Goal: Task Accomplishment & Management: Manage account settings

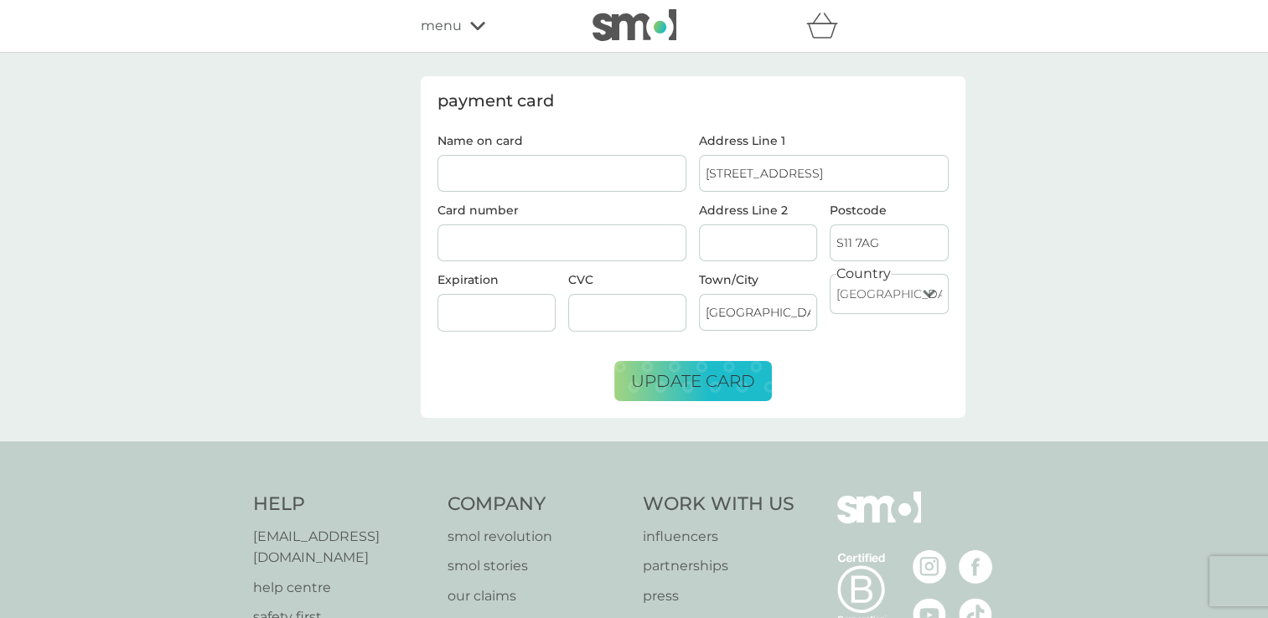
click at [592, 166] on input "Name on card" at bounding box center [562, 173] width 250 height 37
type input "miss [PERSON_NAME] l stocks"
click at [945, 336] on div "Country [GEOGRAPHIC_DATA] [GEOGRAPHIC_DATA] [GEOGRAPHIC_DATA] [GEOGRAPHIC_DATA]…" at bounding box center [889, 309] width 131 height 70
click at [705, 376] on span "update card" at bounding box center [693, 381] width 124 height 20
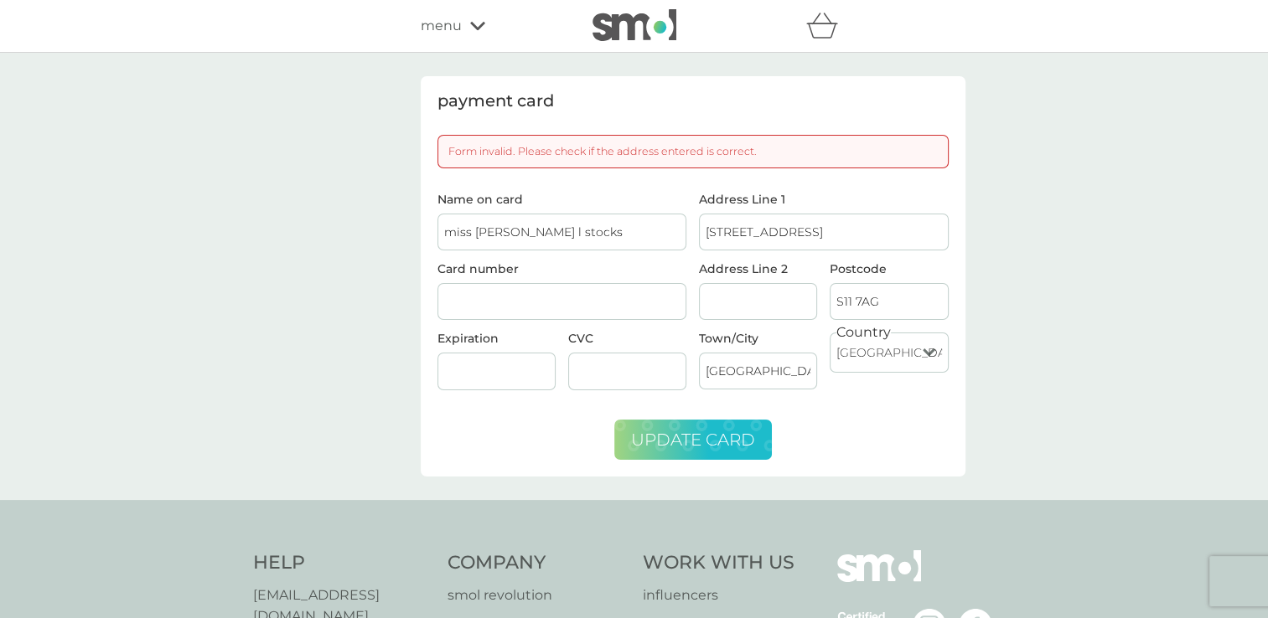
click at [684, 454] on button "update card" at bounding box center [693, 440] width 158 height 40
click at [758, 224] on input "[STREET_ADDRESS]" at bounding box center [824, 232] width 250 height 37
click at [748, 361] on input "[GEOGRAPHIC_DATA]" at bounding box center [758, 371] width 118 height 37
click at [863, 304] on input "S11 7AG" at bounding box center [889, 301] width 118 height 37
click at [744, 292] on input "Address Line 2" at bounding box center [758, 301] width 118 height 37
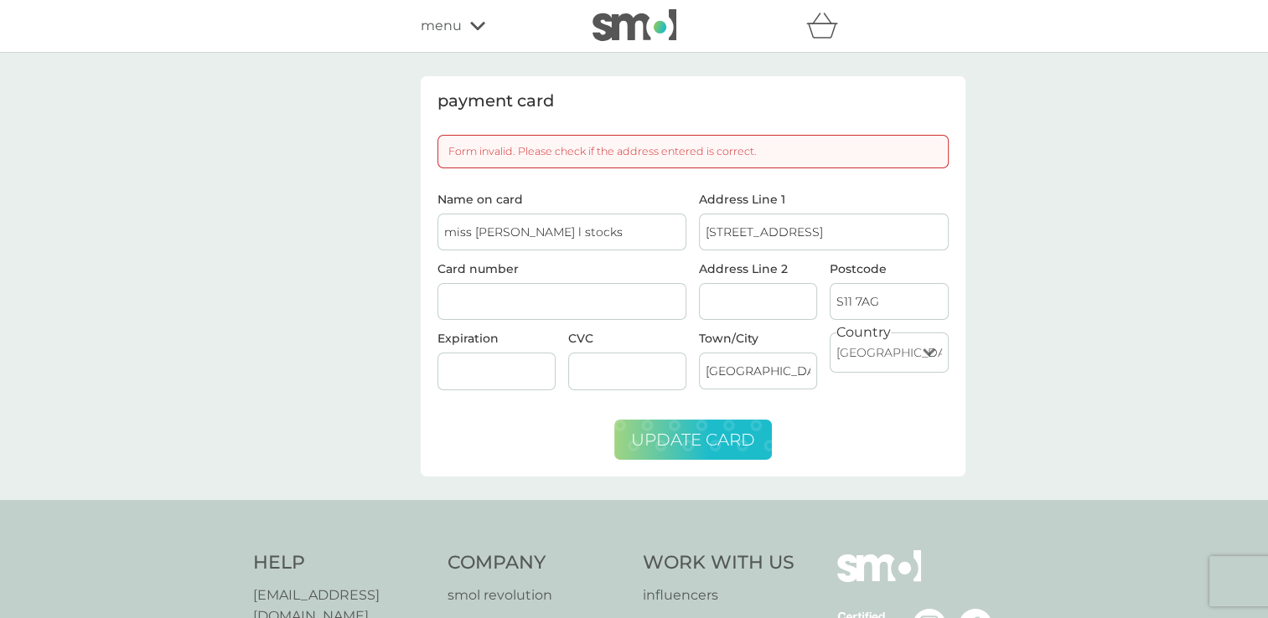
click at [680, 432] on span "update card" at bounding box center [693, 440] width 124 height 20
click at [526, 308] on div at bounding box center [562, 302] width 250 height 38
click at [496, 288] on div at bounding box center [562, 302] width 250 height 38
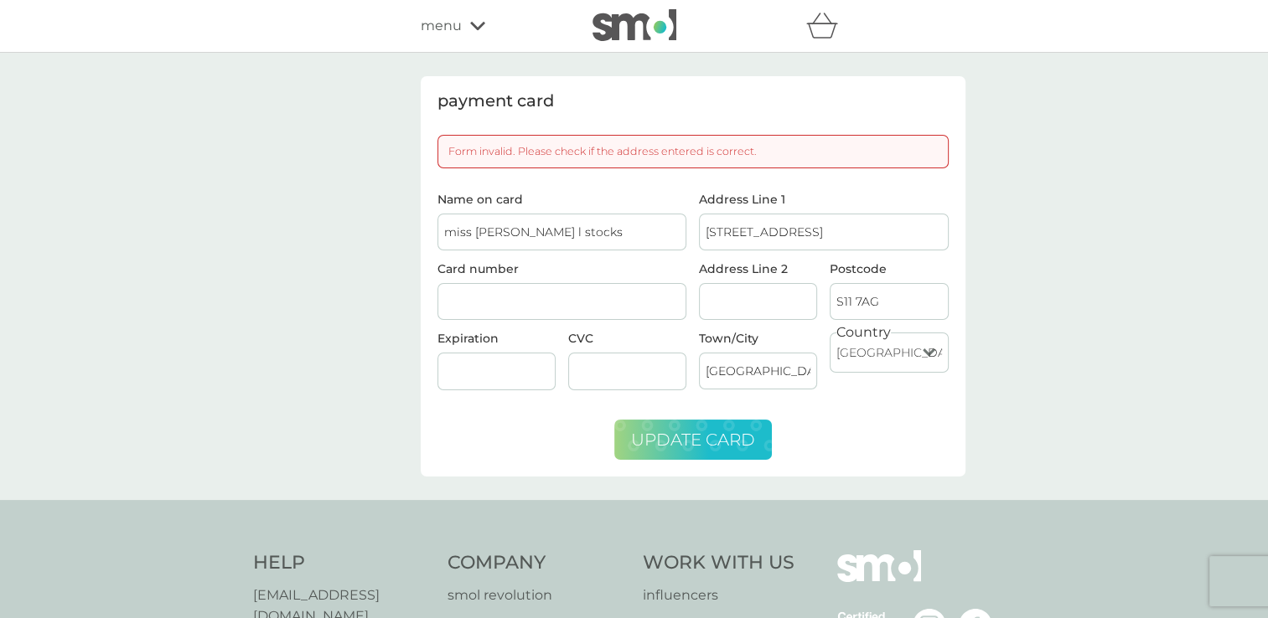
click at [496, 288] on div at bounding box center [562, 302] width 250 height 38
click at [432, 20] on span "menu" at bounding box center [441, 26] width 41 height 22
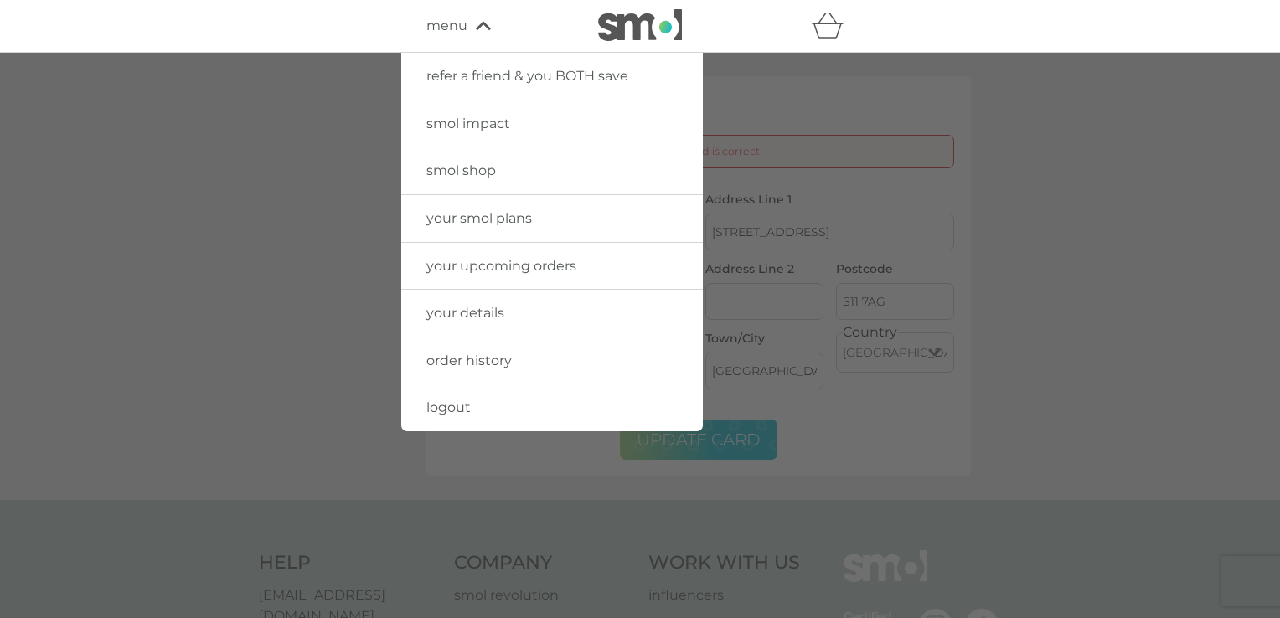
click at [474, 311] on span "your details" at bounding box center [466, 313] width 78 height 16
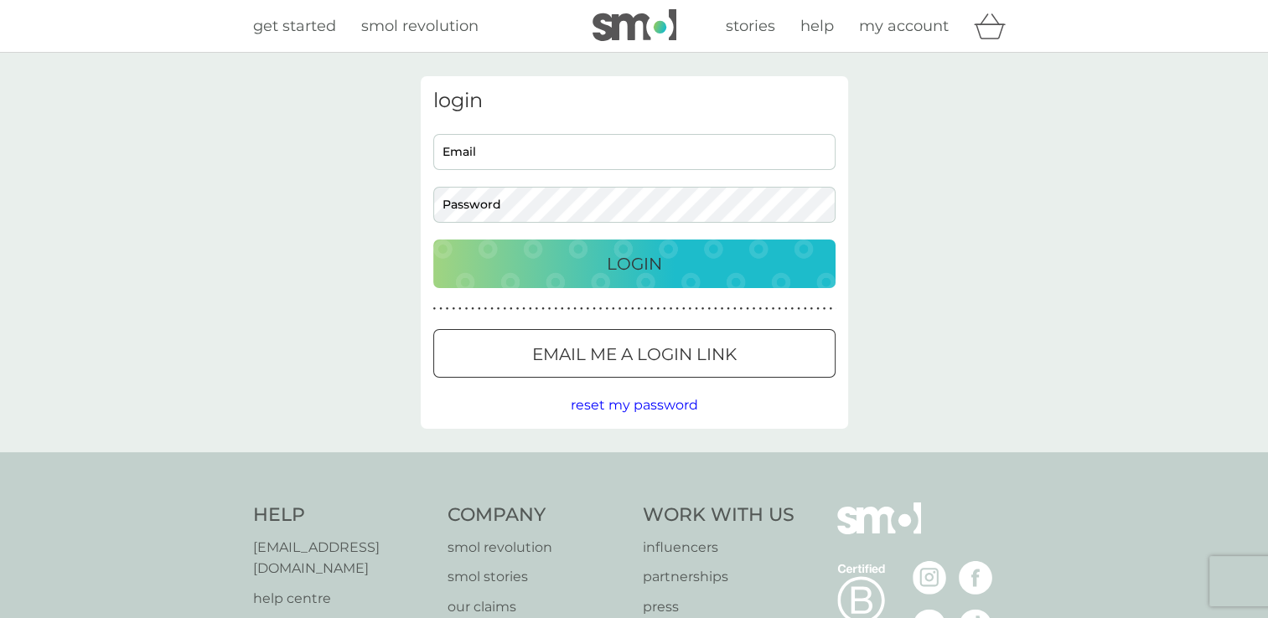
type input "[EMAIL_ADDRESS][DOMAIN_NAME]"
click at [580, 260] on div "Login" at bounding box center [634, 264] width 369 height 27
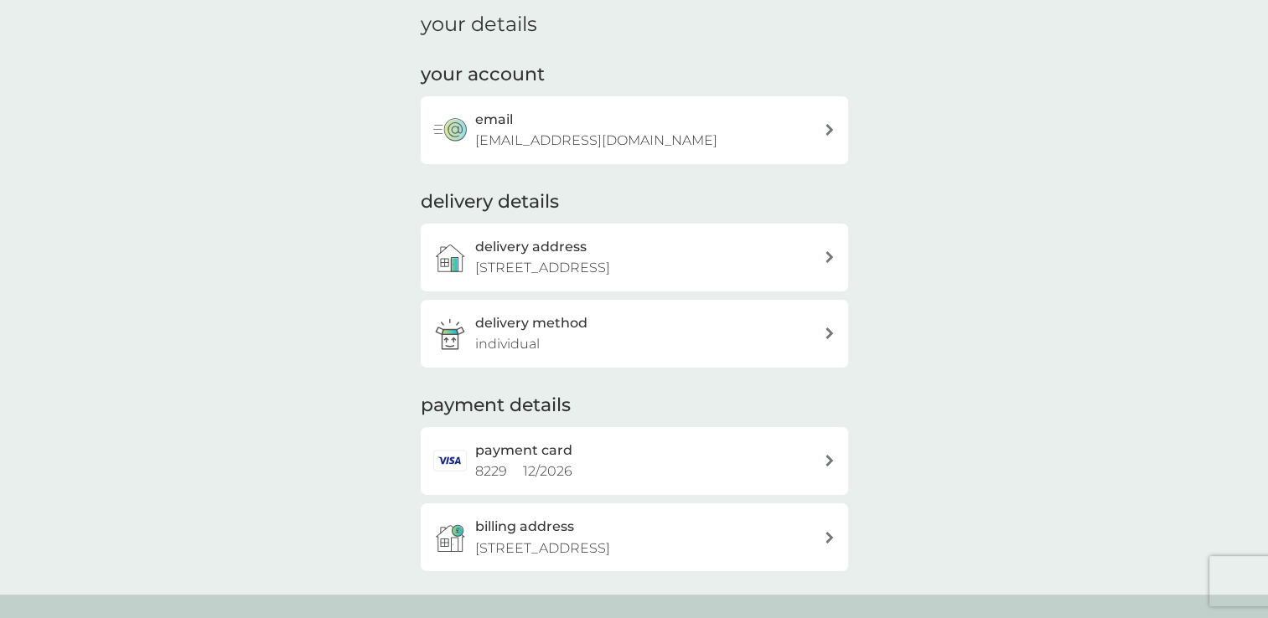
scroll to position [69, 0]
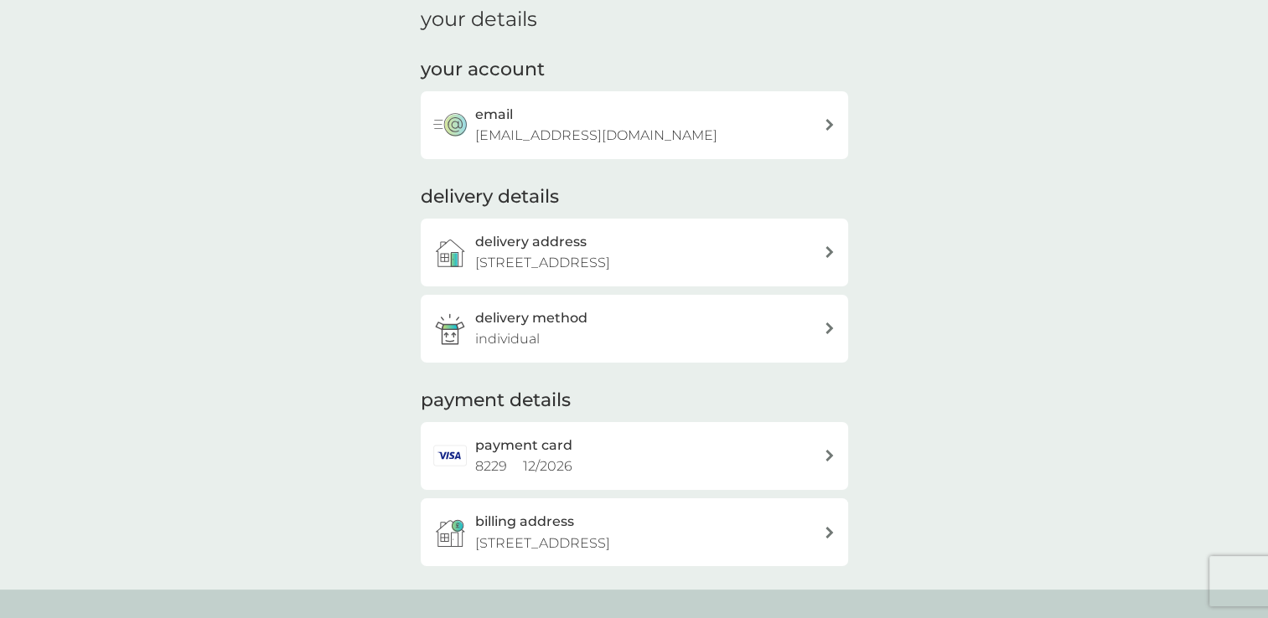
click at [712, 454] on div "payment card 8229 12 / 2026" at bounding box center [649, 456] width 349 height 43
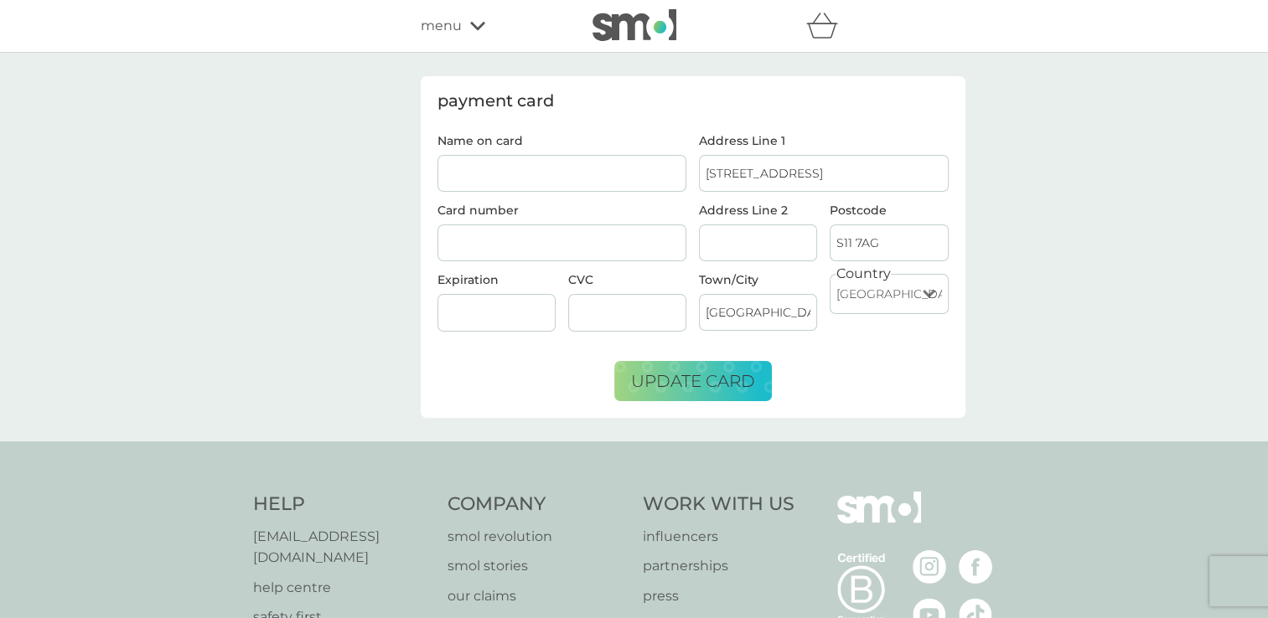
click at [553, 165] on input "Name on card" at bounding box center [562, 173] width 250 height 37
type input "miss [PERSON_NAME] l stocks"
click at [520, 231] on div at bounding box center [562, 244] width 250 height 38
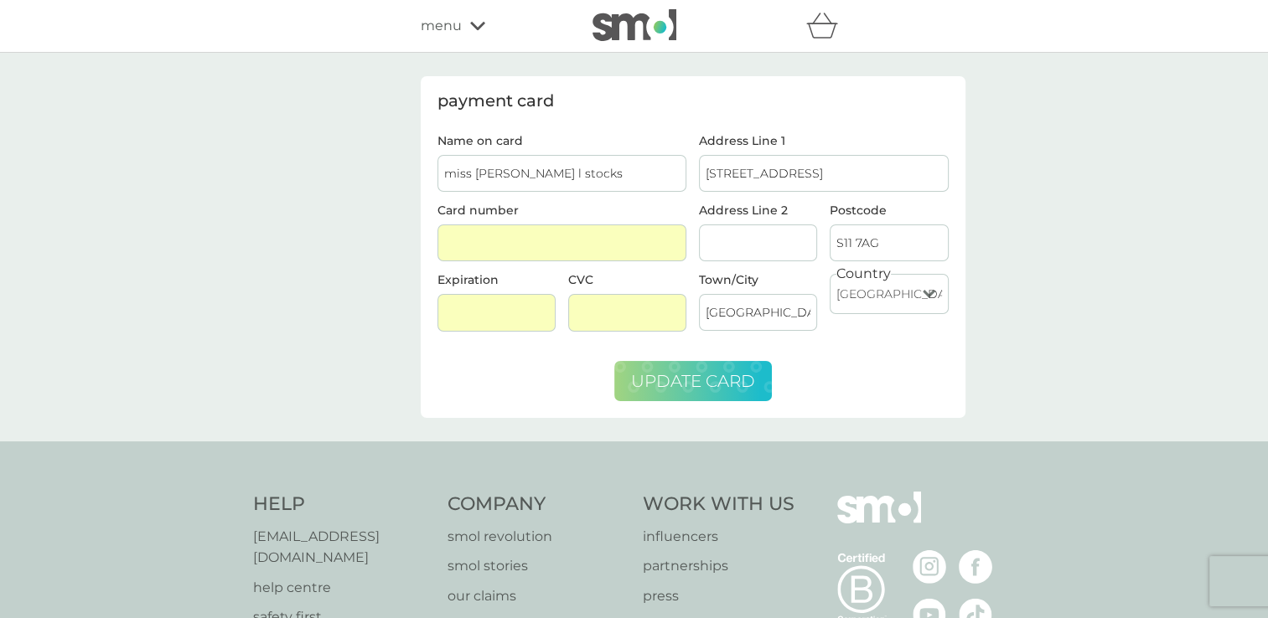
click at [705, 387] on span "update card" at bounding box center [693, 381] width 124 height 20
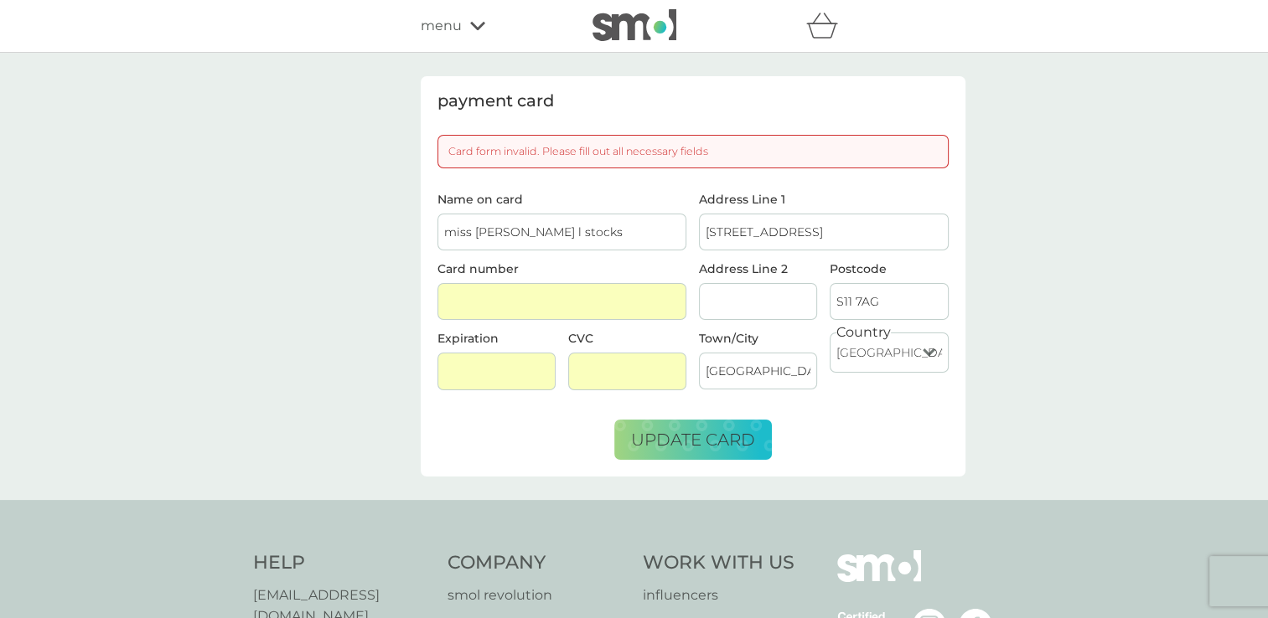
click at [524, 246] on input "miss [PERSON_NAME] l stocks" at bounding box center [562, 232] width 250 height 37
click at [749, 223] on input "[STREET_ADDRESS]" at bounding box center [824, 232] width 250 height 37
click at [749, 283] on input "Address Line 2" at bounding box center [758, 301] width 118 height 37
type input "sheffield"
click at [851, 303] on input "S11 7AG" at bounding box center [889, 301] width 118 height 37
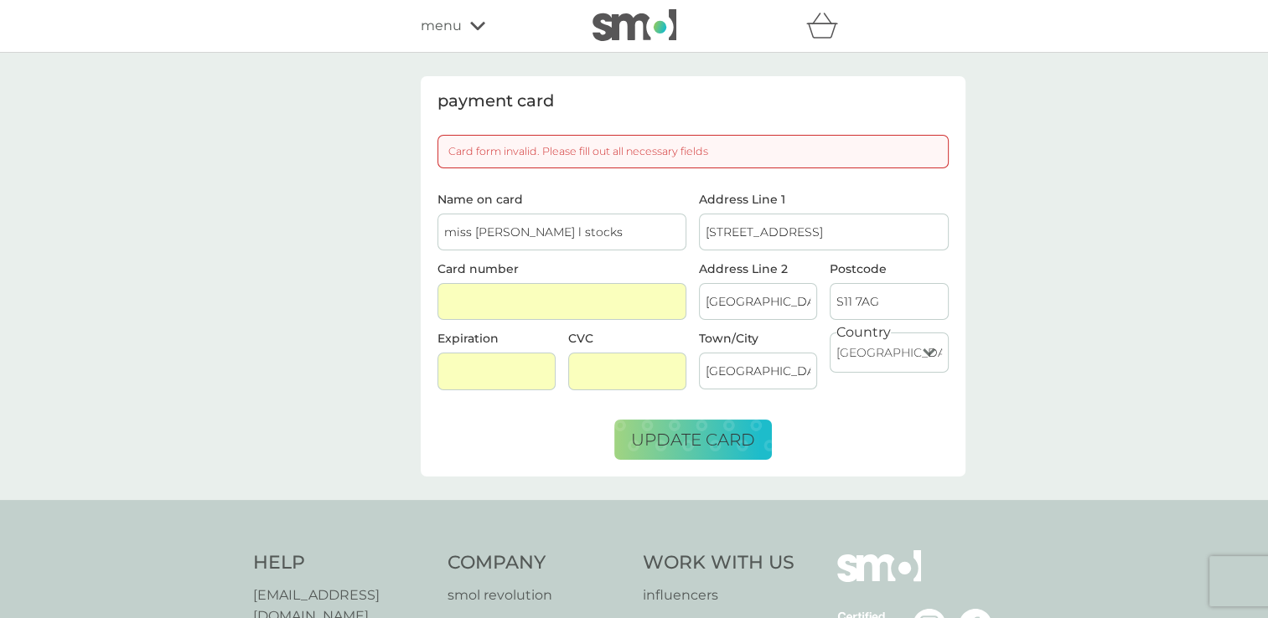
click at [853, 354] on select "[GEOGRAPHIC_DATA] [GEOGRAPHIC_DATA] [GEOGRAPHIC_DATA] [GEOGRAPHIC_DATA] [GEOGRA…" at bounding box center [889, 353] width 118 height 40
click at [830, 333] on select "[GEOGRAPHIC_DATA] [GEOGRAPHIC_DATA] [GEOGRAPHIC_DATA] [GEOGRAPHIC_DATA] [GEOGRA…" at bounding box center [889, 353] width 118 height 40
click at [751, 414] on form "Name on card miss jacqui l stocks Card number Expiration CVC Address Line 1 80A…" at bounding box center [692, 327] width 511 height 266
click at [742, 430] on span "update card" at bounding box center [693, 440] width 124 height 20
click at [708, 437] on span "update card" at bounding box center [693, 440] width 124 height 20
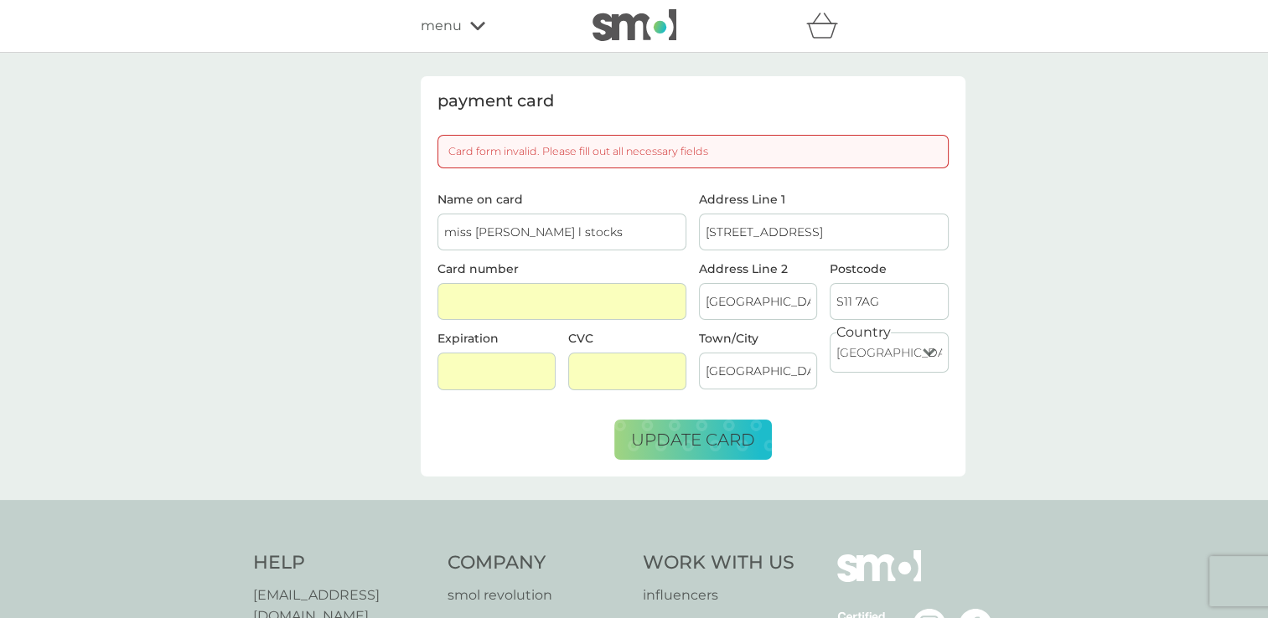
click at [590, 225] on input "miss [PERSON_NAME] l stocks" at bounding box center [562, 232] width 250 height 37
type input "miss j stocks"
click at [569, 295] on iframe at bounding box center [562, 302] width 236 height 14
click at [517, 356] on div at bounding box center [496, 372] width 118 height 38
click at [630, 360] on div at bounding box center [627, 372] width 118 height 38
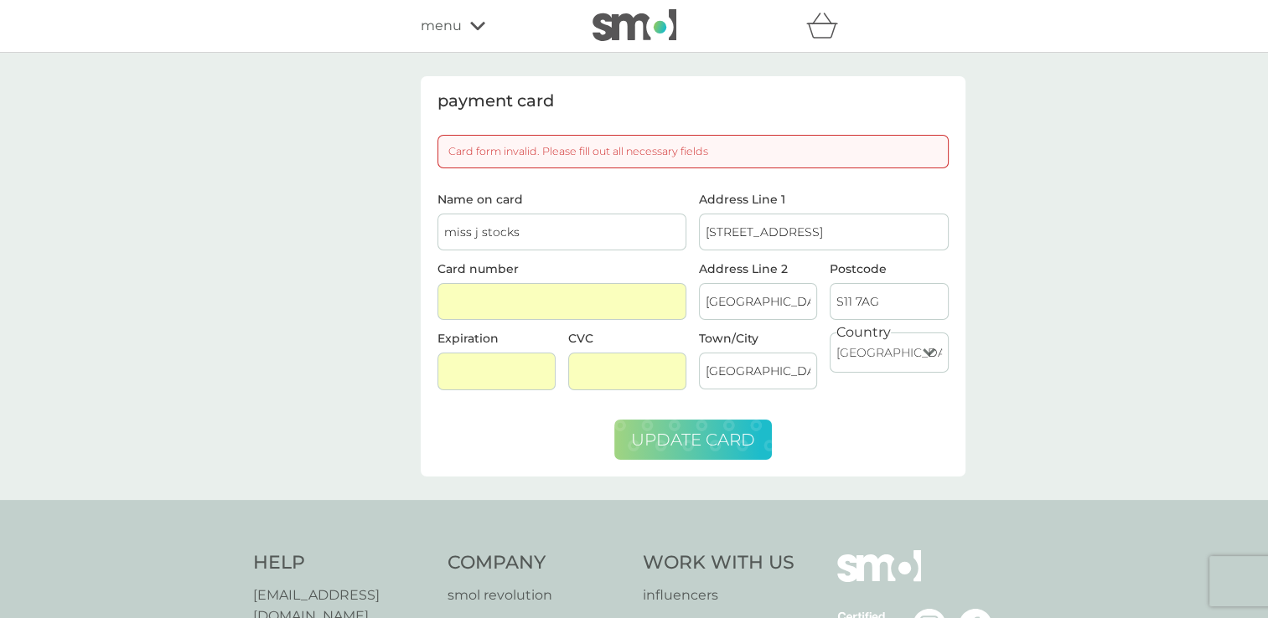
click at [701, 441] on span "update card" at bounding box center [693, 440] width 124 height 20
click at [778, 229] on input "[STREET_ADDRESS]" at bounding box center [824, 232] width 250 height 37
click at [714, 309] on input "sheffield" at bounding box center [758, 301] width 118 height 37
click at [900, 287] on input "S11 7AG" at bounding box center [889, 301] width 118 height 37
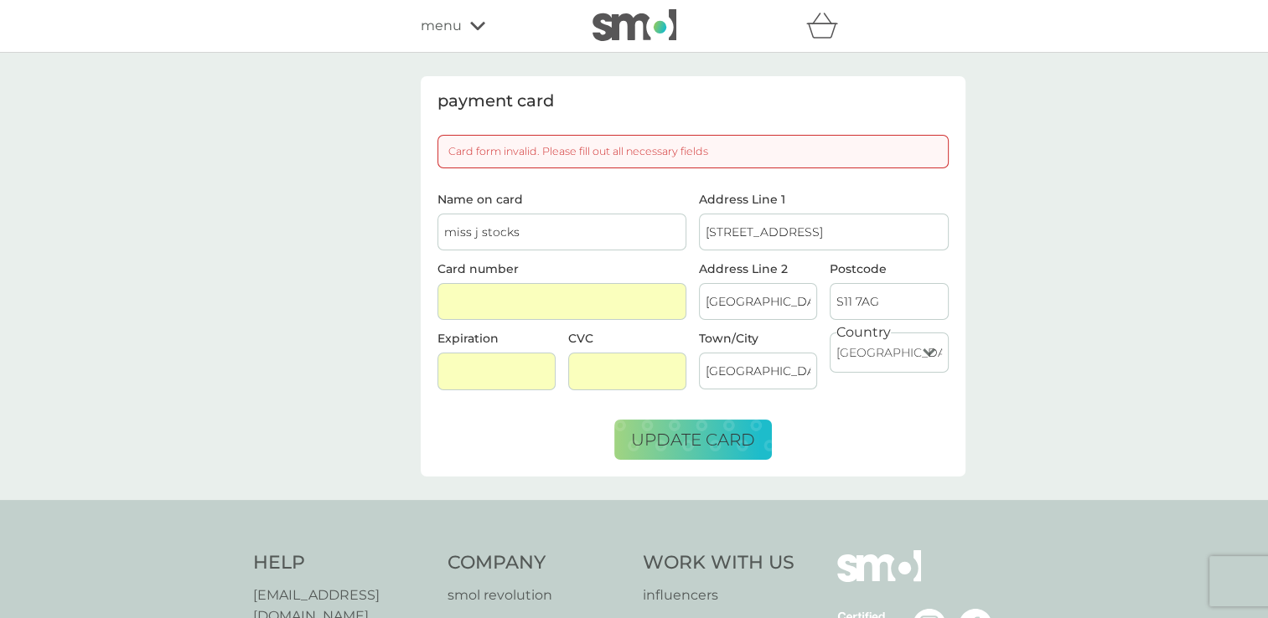
click at [715, 366] on input "[GEOGRAPHIC_DATA]" at bounding box center [758, 371] width 118 height 37
click at [871, 360] on select "[GEOGRAPHIC_DATA] [GEOGRAPHIC_DATA] [GEOGRAPHIC_DATA] [GEOGRAPHIC_DATA] [GEOGRA…" at bounding box center [889, 353] width 118 height 40
click at [774, 234] on input "[STREET_ADDRESS]" at bounding box center [824, 232] width 250 height 37
click at [709, 447] on button "update card" at bounding box center [693, 440] width 158 height 40
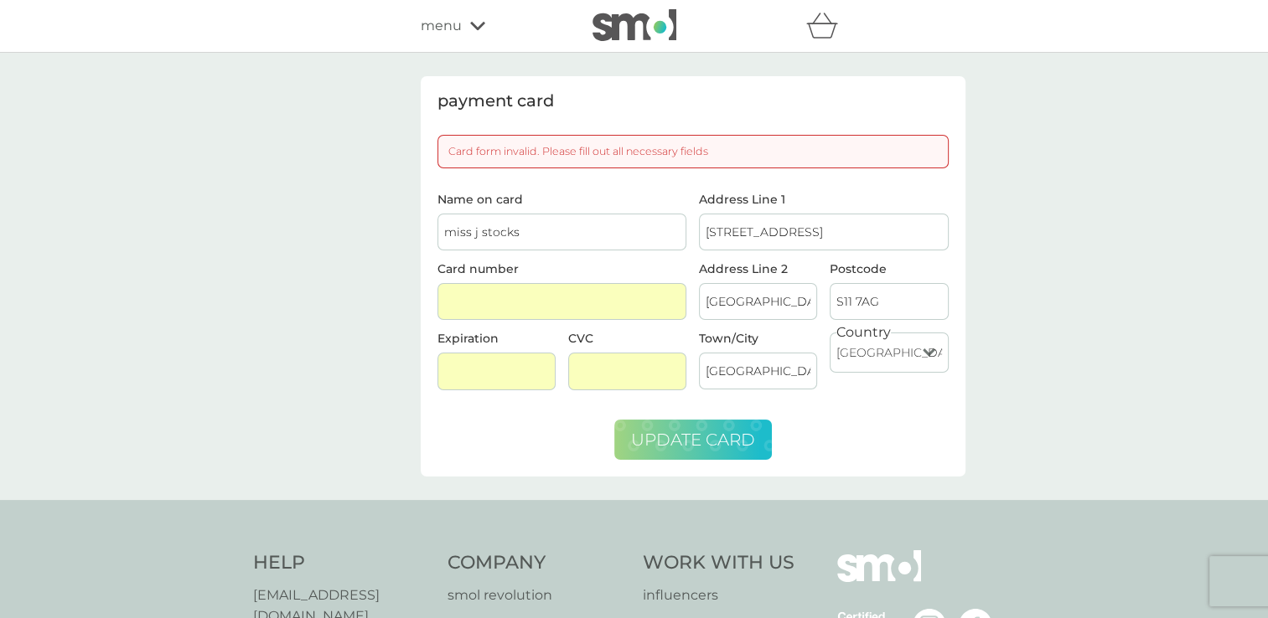
click at [688, 430] on span "update card" at bounding box center [693, 440] width 124 height 20
click at [737, 222] on input "[STREET_ADDRESS]" at bounding box center [824, 232] width 250 height 37
click at [614, 420] on button "update card" at bounding box center [693, 440] width 158 height 40
click at [671, 458] on div "payment card Card form invalid. Please fill out all necessary fields Name on ca…" at bounding box center [693, 276] width 545 height 401
click at [678, 426] on button "update card" at bounding box center [693, 440] width 158 height 40
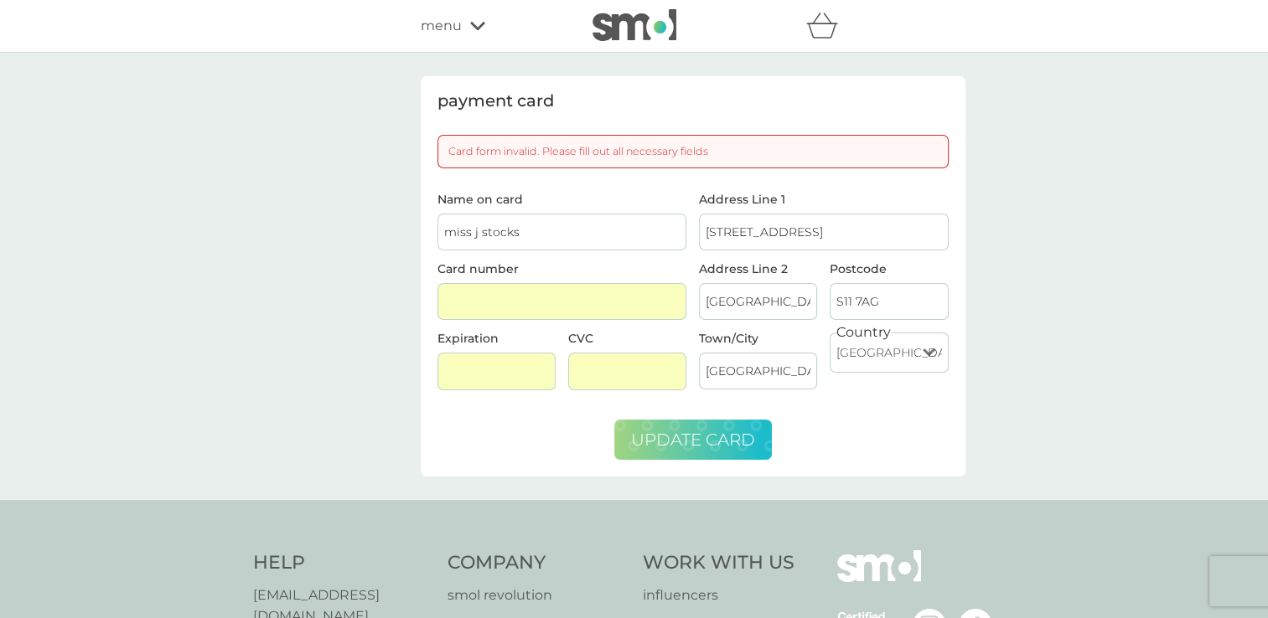
click at [678, 426] on button "update card" at bounding box center [693, 440] width 158 height 40
click at [464, 32] on div "menu" at bounding box center [492, 26] width 142 height 22
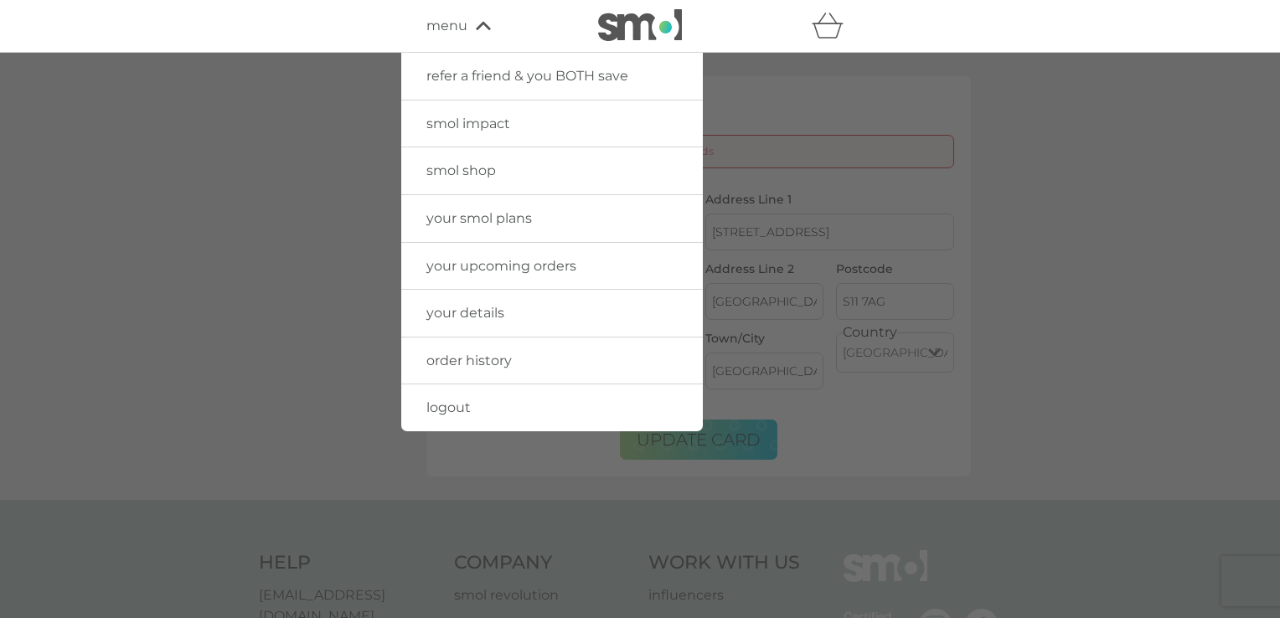
click at [988, 285] on div at bounding box center [640, 362] width 1280 height 618
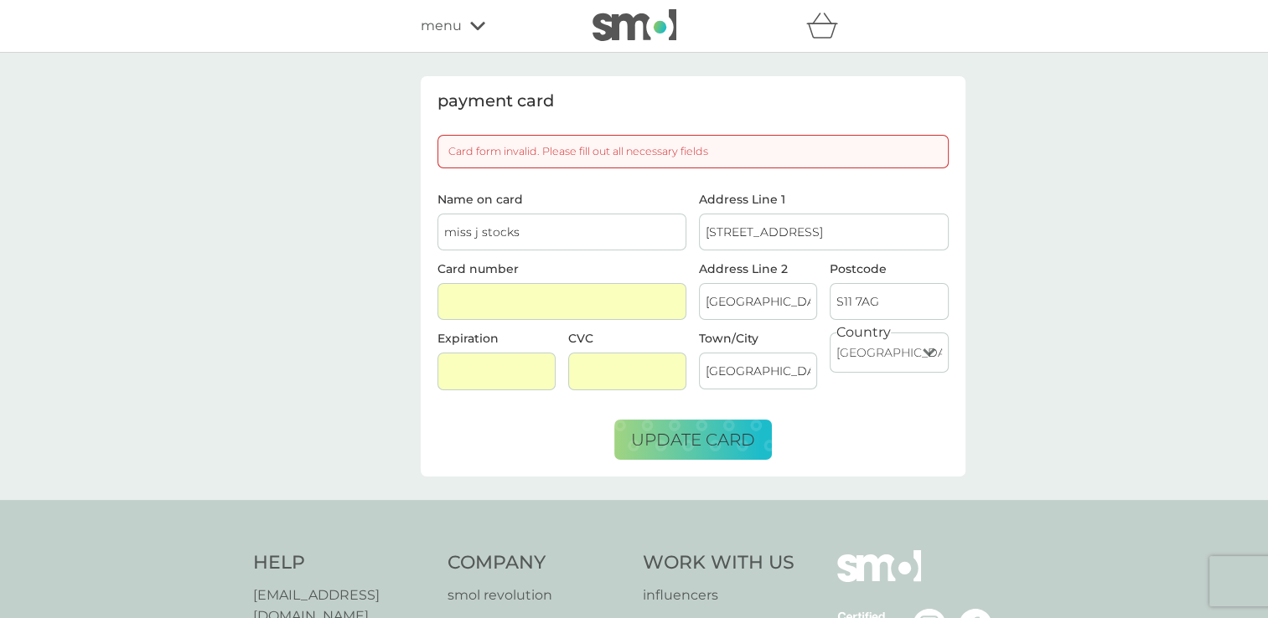
click at [694, 154] on div "Card form invalid. Please fill out all necessary fields" at bounding box center [692, 152] width 511 height 34
click at [626, 229] on input "miss j stocks" at bounding box center [562, 232] width 250 height 37
click at [587, 320] on div "Name on card miss j stocks Card number Expiration CVC" at bounding box center [562, 299] width 262 height 210
click at [657, 427] on button "update card" at bounding box center [693, 440] width 158 height 40
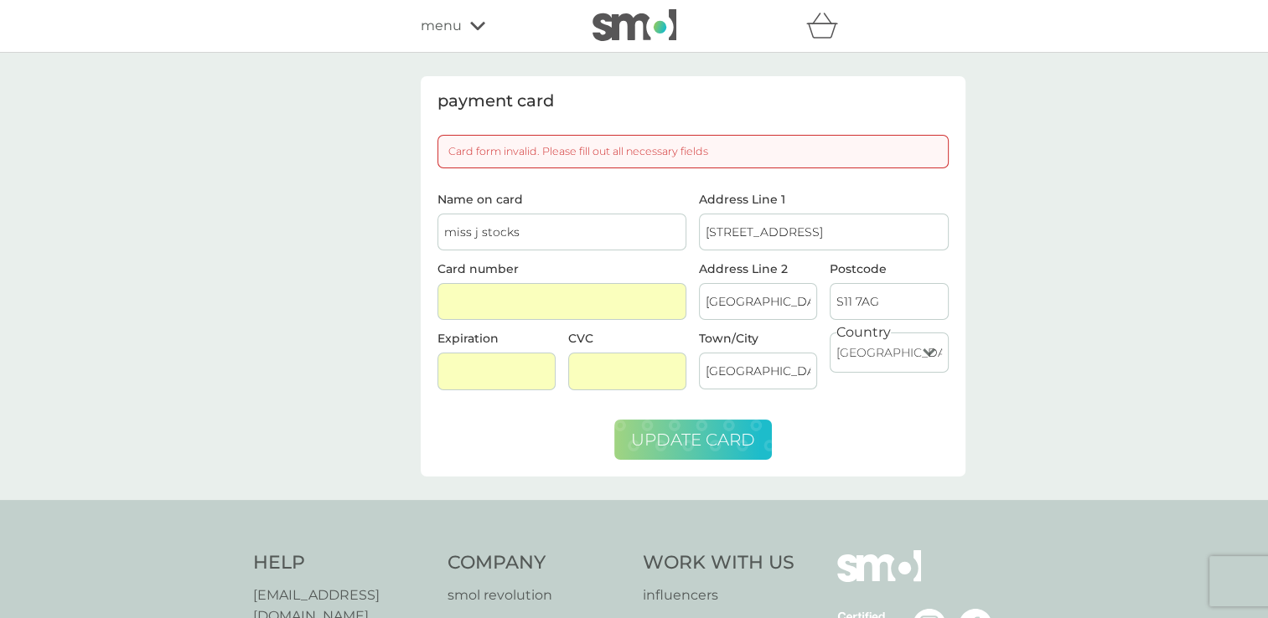
click at [657, 427] on button "update card" at bounding box center [693, 440] width 158 height 40
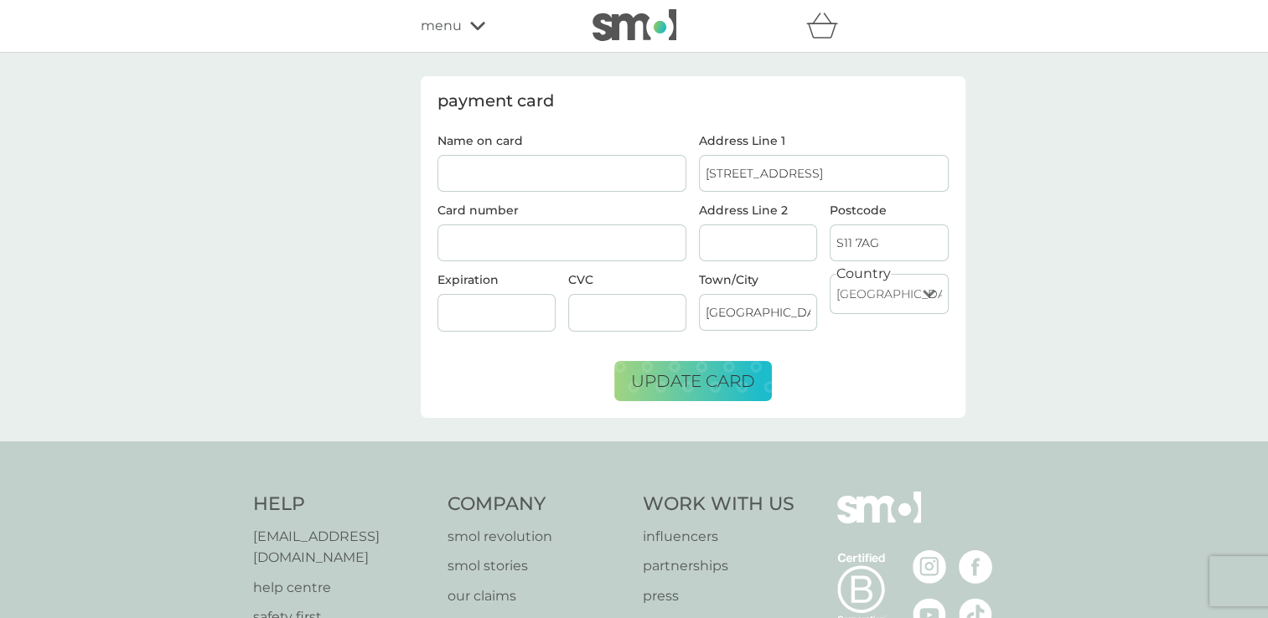
click at [587, 145] on label "Name on card" at bounding box center [562, 141] width 250 height 12
click at [587, 155] on input "Name on card" at bounding box center [562, 173] width 250 height 37
type input "miss j stocks"
click at [768, 230] on input "Address Line 2" at bounding box center [758, 243] width 118 height 37
type input "onslow road"
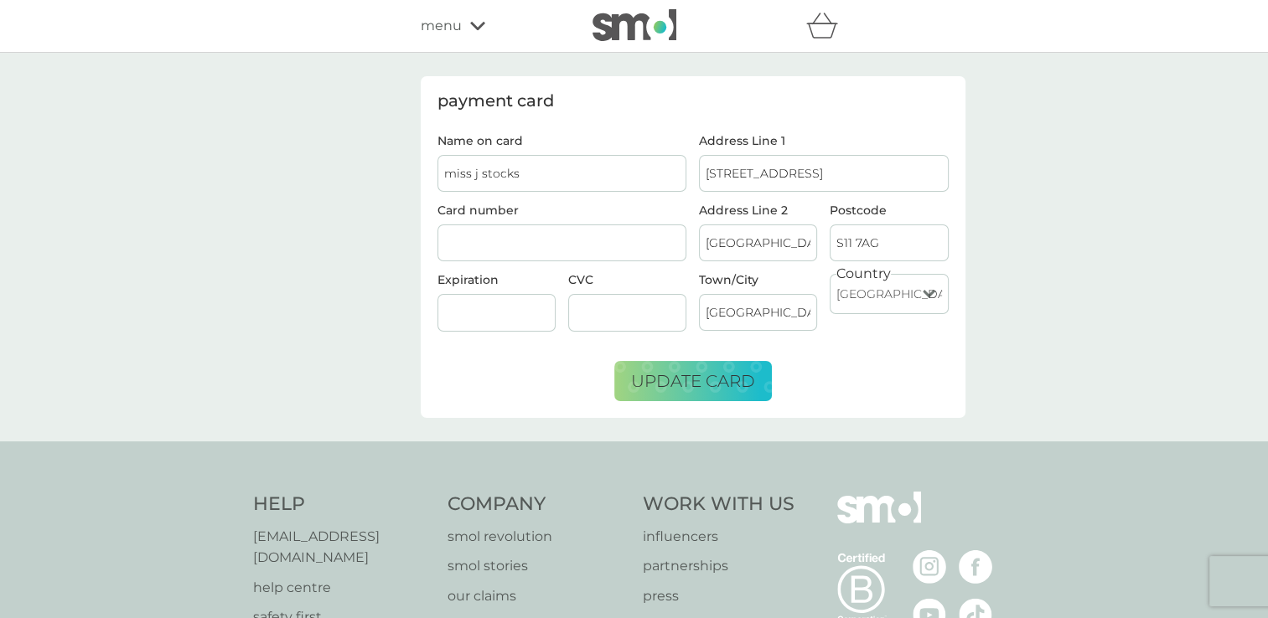
drag, startPoint x: 740, startPoint y: 175, endPoint x: 874, endPoint y: 166, distance: 134.4
click at [874, 166] on input "[STREET_ADDRESS]" at bounding box center [824, 173] width 250 height 37
type input "80A"
click at [700, 204] on label "Address Line 2" at bounding box center [758, 210] width 118 height 12
click at [700, 225] on input "onslow road" at bounding box center [758, 243] width 118 height 37
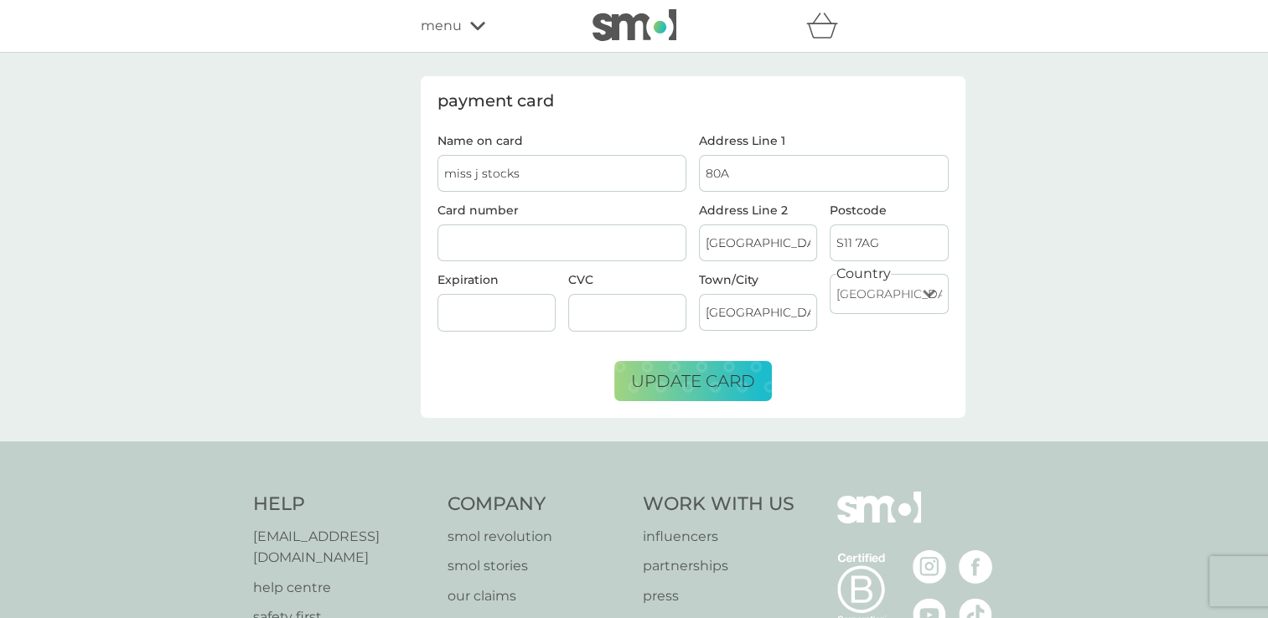
click at [499, 302] on div at bounding box center [496, 313] width 118 height 38
click at [828, 303] on div "Country [GEOGRAPHIC_DATA] [GEOGRAPHIC_DATA] [GEOGRAPHIC_DATA] [GEOGRAPHIC_DATA]…" at bounding box center [889, 309] width 131 height 70
click at [730, 378] on span "update card" at bounding box center [693, 381] width 124 height 20
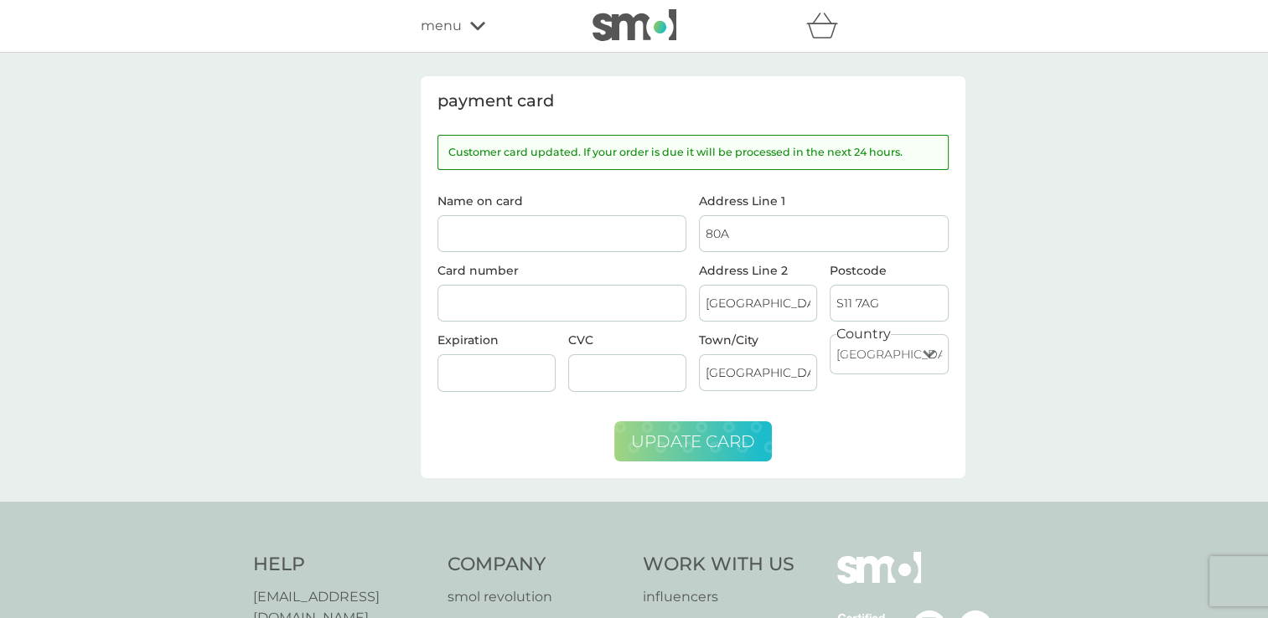
click at [441, 18] on span "menu" at bounding box center [441, 26] width 41 height 22
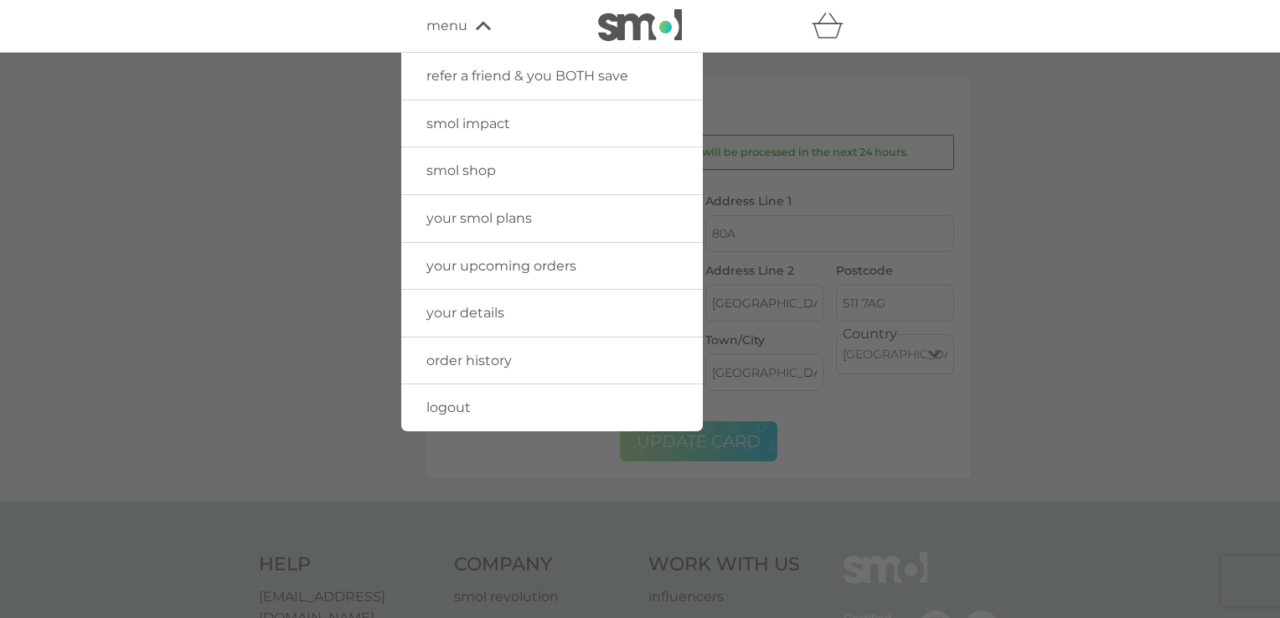
click at [445, 264] on span "your upcoming orders" at bounding box center [502, 266] width 150 height 16
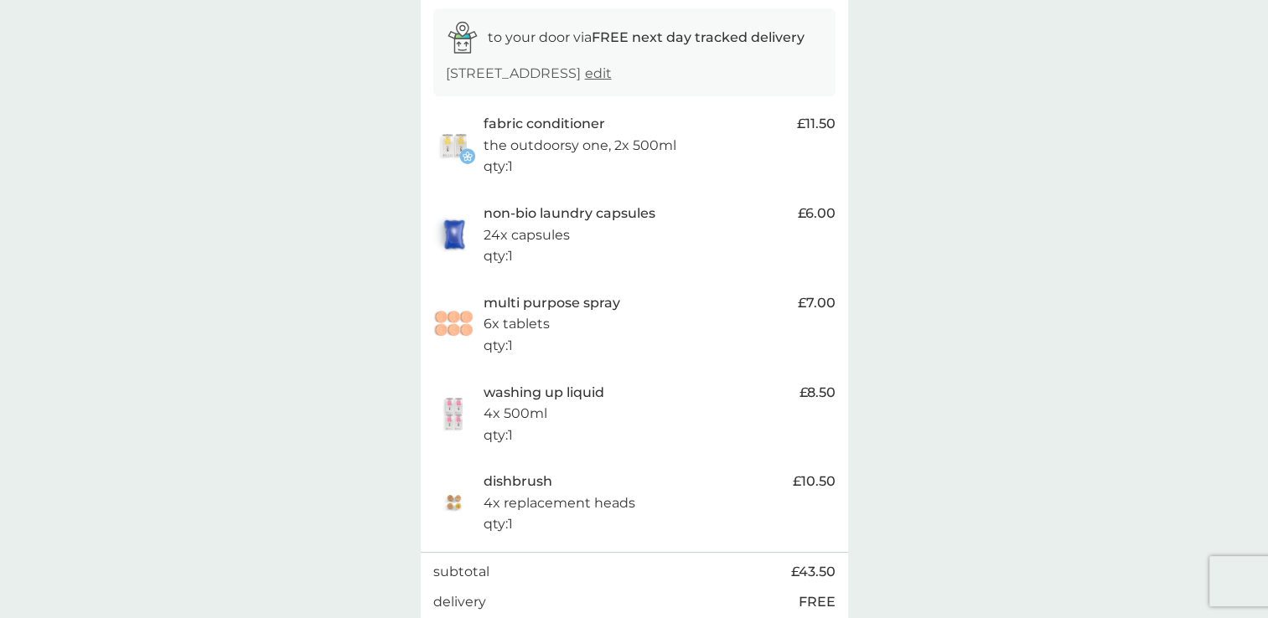
scroll to position [280, 0]
